Goal: Check status: Check status

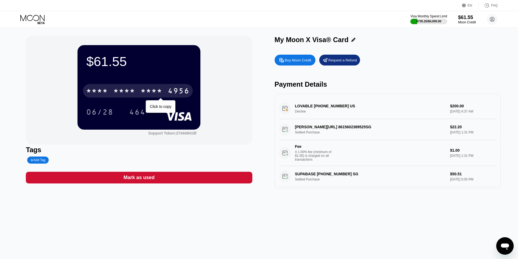
click at [165, 90] on div "* * * * * * * * * * * * 4956" at bounding box center [138, 91] width 110 height 14
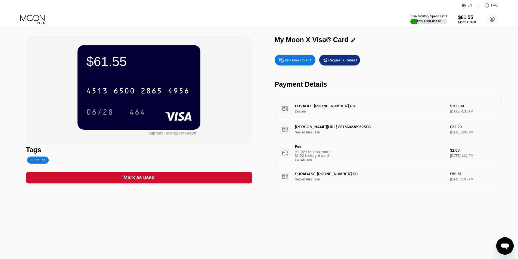
click at [44, 23] on icon at bounding box center [41, 23] width 7 height 2
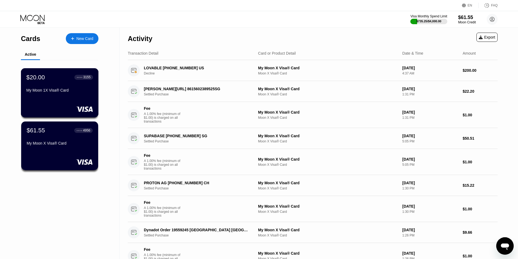
click at [73, 100] on div "$20.00 ● ● ● ● 3155 My Moon 1X Visa® Card" at bounding box center [60, 92] width 78 height 49
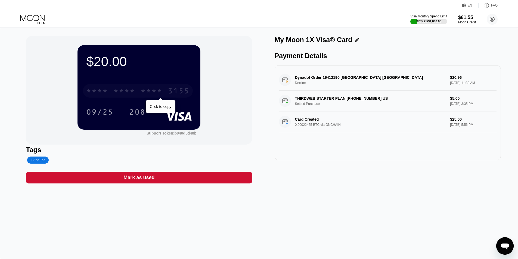
click at [170, 94] on div "3155" at bounding box center [179, 91] width 22 height 9
click at [352, 213] on div "$20.00 4513 6500 2510 3155 09/25 208 Support Token: b040d5d48b Tags Add Tag Mar…" at bounding box center [259, 143] width 518 height 231
click at [36, 21] on icon at bounding box center [32, 20] width 25 height 10
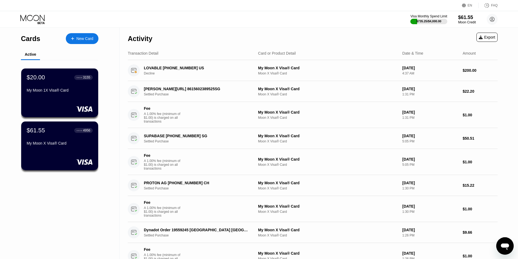
click at [65, 139] on div "$61.55 ● ● ● ● 4956 My Moon X Visa® Card" at bounding box center [60, 137] width 66 height 21
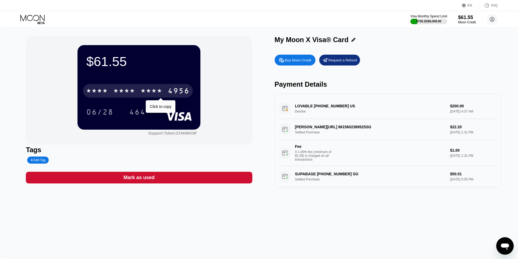
click at [168, 94] on div "4956" at bounding box center [179, 91] width 22 height 9
